Goal: Find specific page/section: Find specific page/section

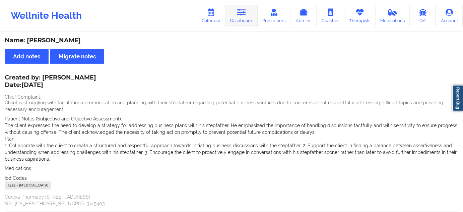
click at [245, 19] on link "Dashboard" at bounding box center [242, 16] width 32 height 22
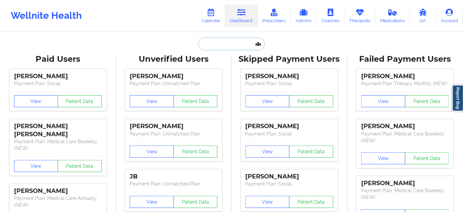
click at [210, 49] on input "text" at bounding box center [231, 44] width 66 height 13
paste input "[EMAIL_ADDRESS][PERSON_NAME][DOMAIN_NAME]"
type input "[EMAIL_ADDRESS][PERSON_NAME][DOMAIN_NAME]"
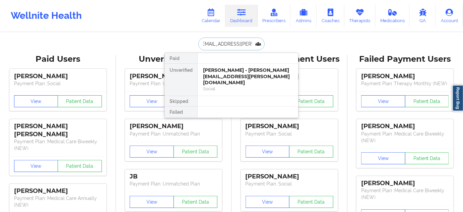
click at [218, 73] on div "[PERSON_NAME] - [PERSON_NAME][EMAIL_ADDRESS][PERSON_NAME][DOMAIN_NAME]" at bounding box center [248, 76] width 90 height 19
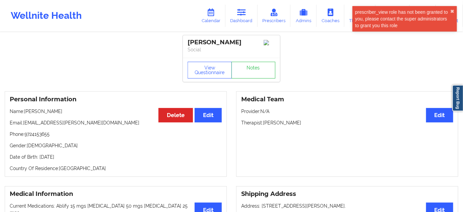
click at [228, 43] on div "[PERSON_NAME]" at bounding box center [232, 43] width 88 height 8
copy div "[PERSON_NAME]"
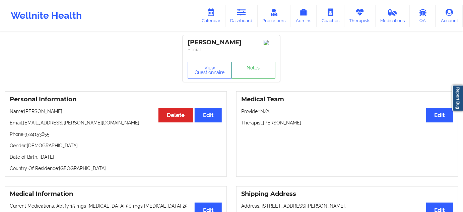
click at [256, 71] on link "Notes" at bounding box center [254, 70] width 44 height 17
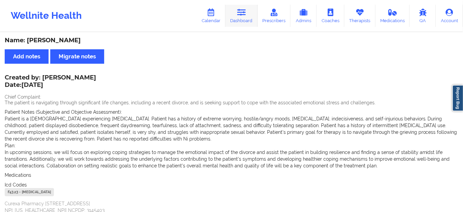
click at [240, 14] on icon at bounding box center [241, 12] width 9 height 7
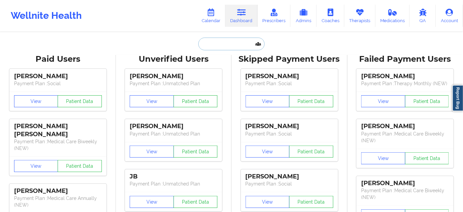
click at [218, 45] on input "text" at bounding box center [231, 44] width 66 height 13
type input "d"
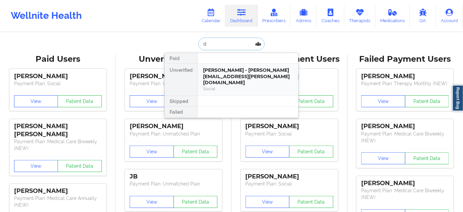
click at [223, 86] on div "Social" at bounding box center [248, 89] width 90 height 6
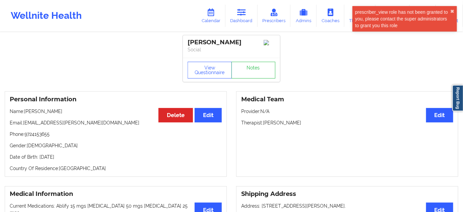
click at [286, 122] on p "Therapist: [PERSON_NAME]" at bounding box center [347, 122] width 212 height 7
copy p "[PERSON_NAME]"
drag, startPoint x: 244, startPoint y: 41, endPoint x: 139, endPoint y: 18, distance: 107.5
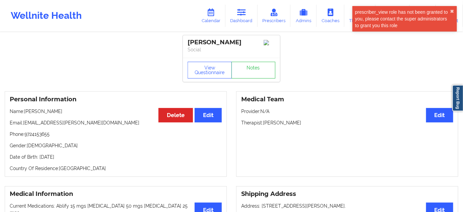
copy div "[PERSON_NAME]"
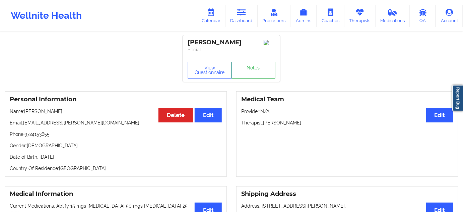
click at [259, 67] on link "Notes" at bounding box center [254, 70] width 44 height 17
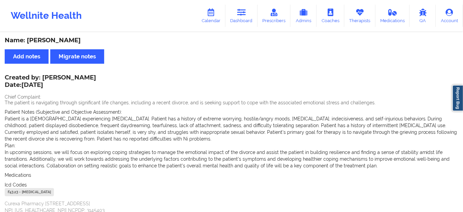
click at [11, 194] on div "F43.23 - [MEDICAL_DATA]" at bounding box center [29, 192] width 49 height 8
copy div "F43.23"
click at [253, 20] on link "Dashboard" at bounding box center [242, 16] width 32 height 22
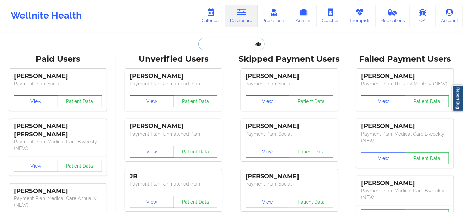
click at [214, 46] on input "text" at bounding box center [231, 44] width 66 height 13
type input "d"
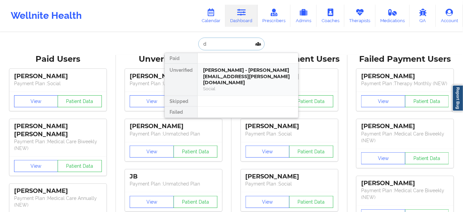
click at [217, 66] on div "[PERSON_NAME] - [PERSON_NAME][EMAIL_ADDRESS][PERSON_NAME][DOMAIN_NAME] Social" at bounding box center [248, 80] width 101 height 32
